Goal: Information Seeking & Learning: Learn about a topic

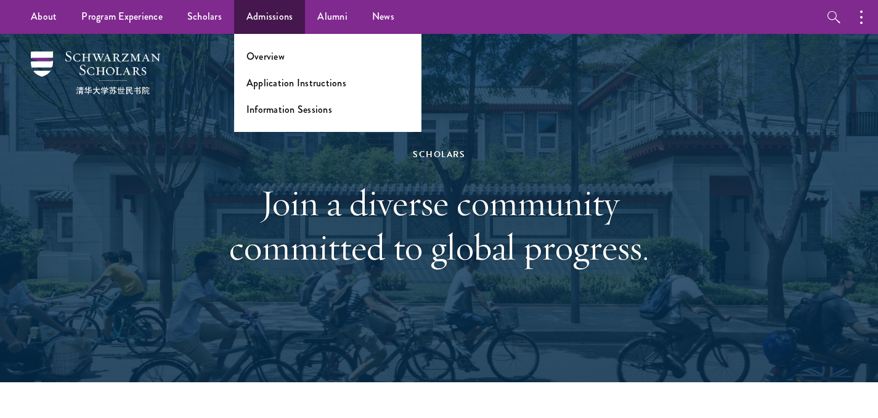
click at [275, 49] on ul "Overview Application Instructions Information Sessions" at bounding box center [327, 83] width 187 height 98
click at [275, 55] on link "Overview" at bounding box center [265, 56] width 38 height 14
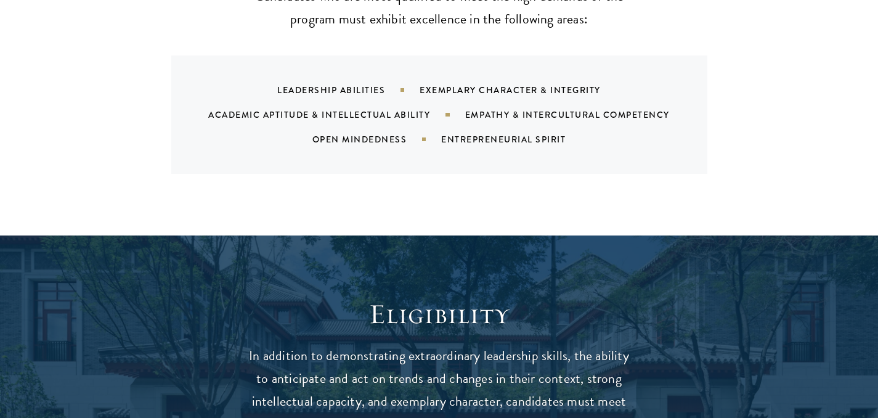
scroll to position [1531, 0]
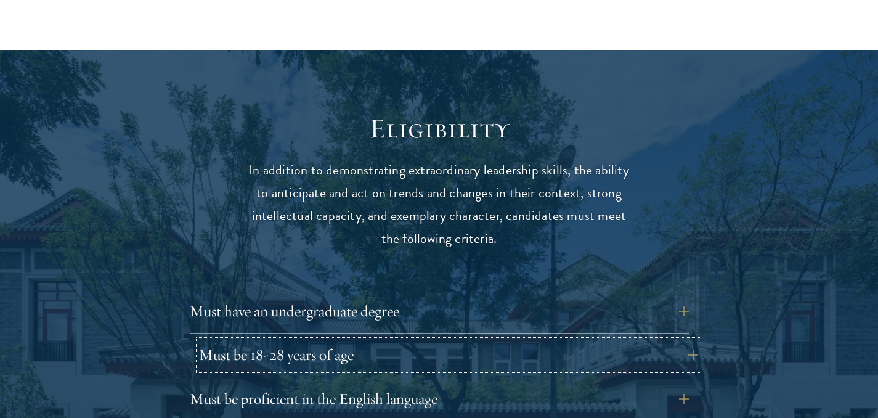
click at [351, 340] on button "Must be 18-28 years of age" at bounding box center [448, 355] width 499 height 30
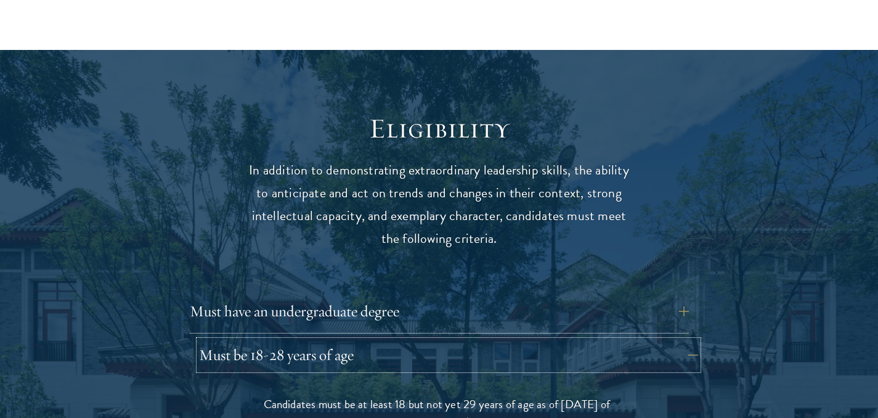
click at [351, 340] on button "Must be 18-28 years of age" at bounding box center [448, 355] width 499 height 30
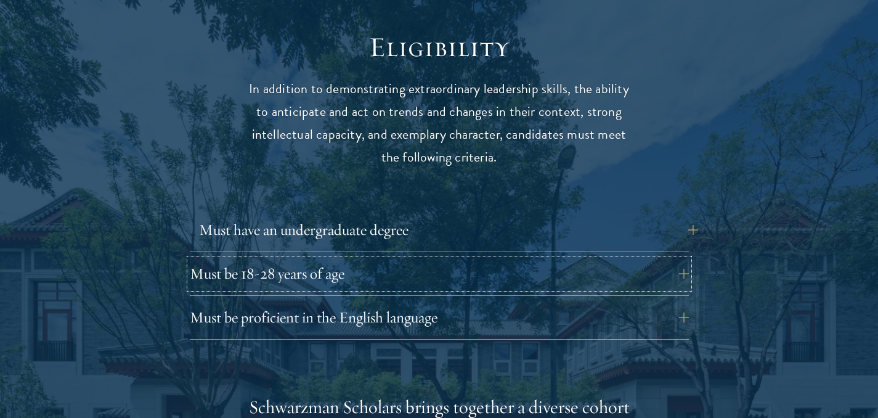
scroll to position [1614, 0]
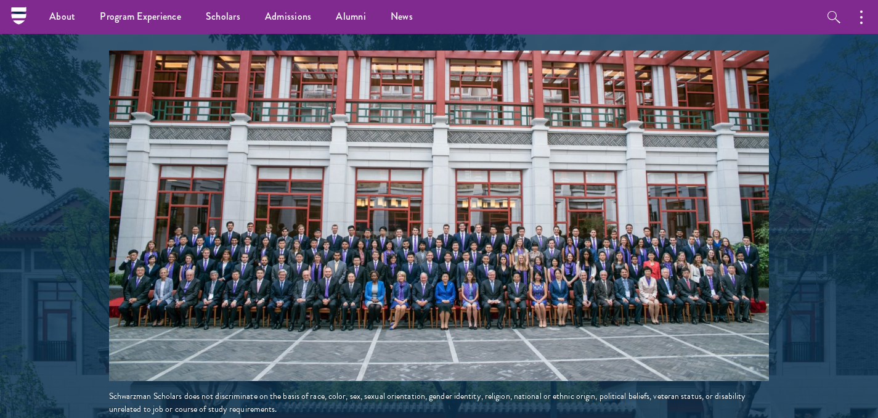
scroll to position [2103, 0]
